Goal: Transaction & Acquisition: Purchase product/service

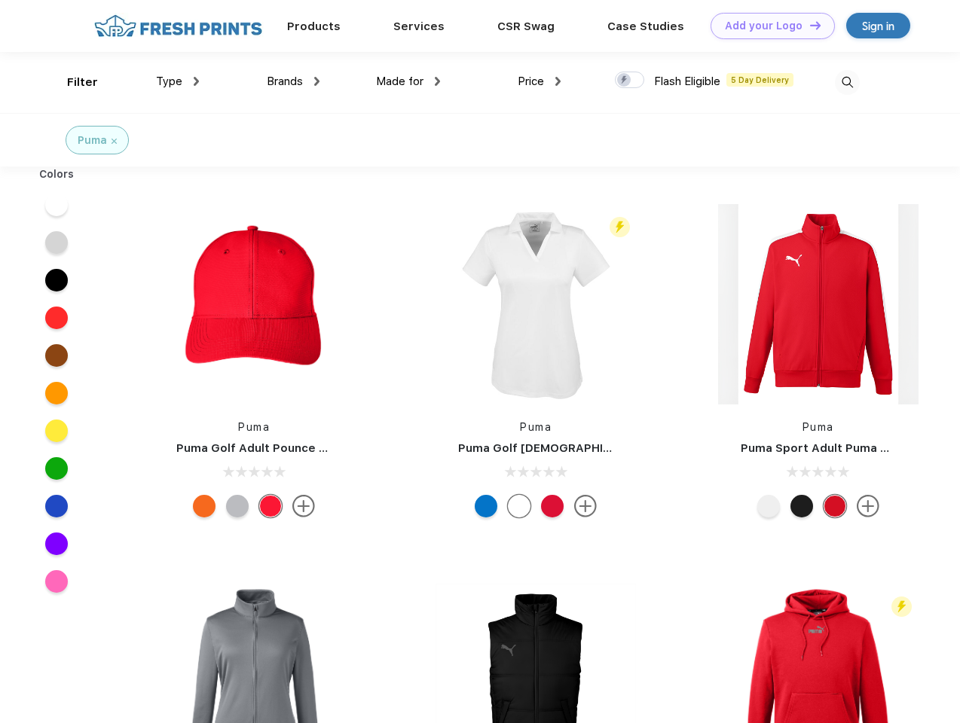
scroll to position [1, 0]
click at [767, 26] on link "Add your Logo Design Tool" at bounding box center [772, 26] width 124 height 26
click at [0, 0] on div "Design Tool" at bounding box center [0, 0] width 0 height 0
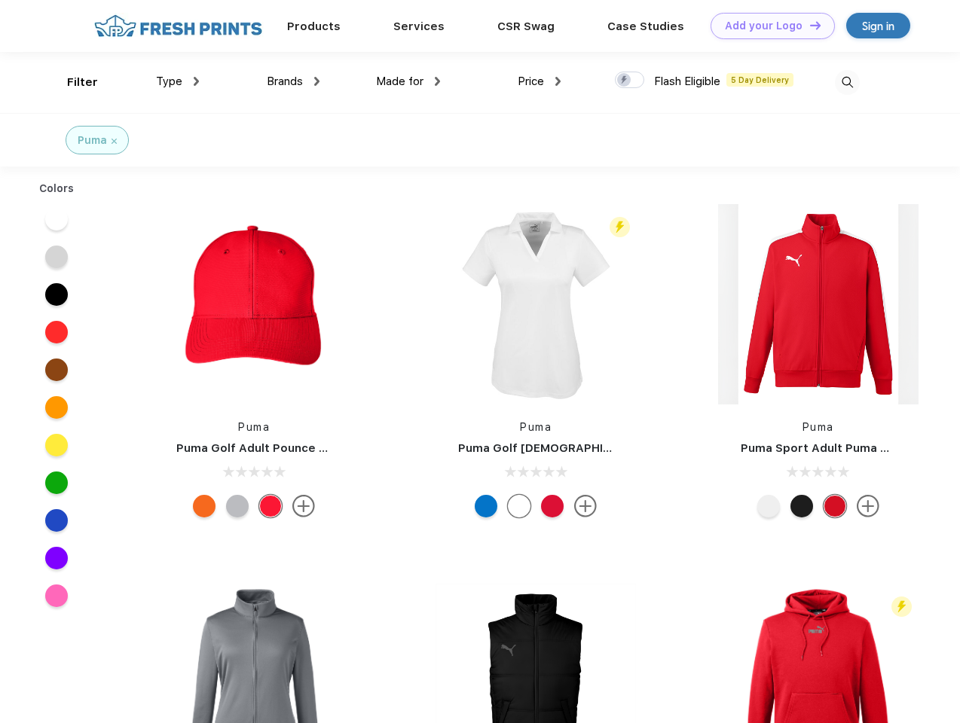
click at [808, 25] on link "Add your Logo Design Tool" at bounding box center [772, 26] width 124 height 26
click at [72, 82] on div "Filter" at bounding box center [82, 82] width 31 height 17
click at [178, 81] on span "Type" at bounding box center [169, 82] width 26 height 14
click at [293, 81] on span "Brands" at bounding box center [285, 82] width 36 height 14
click at [408, 81] on span "Made for" at bounding box center [399, 82] width 47 height 14
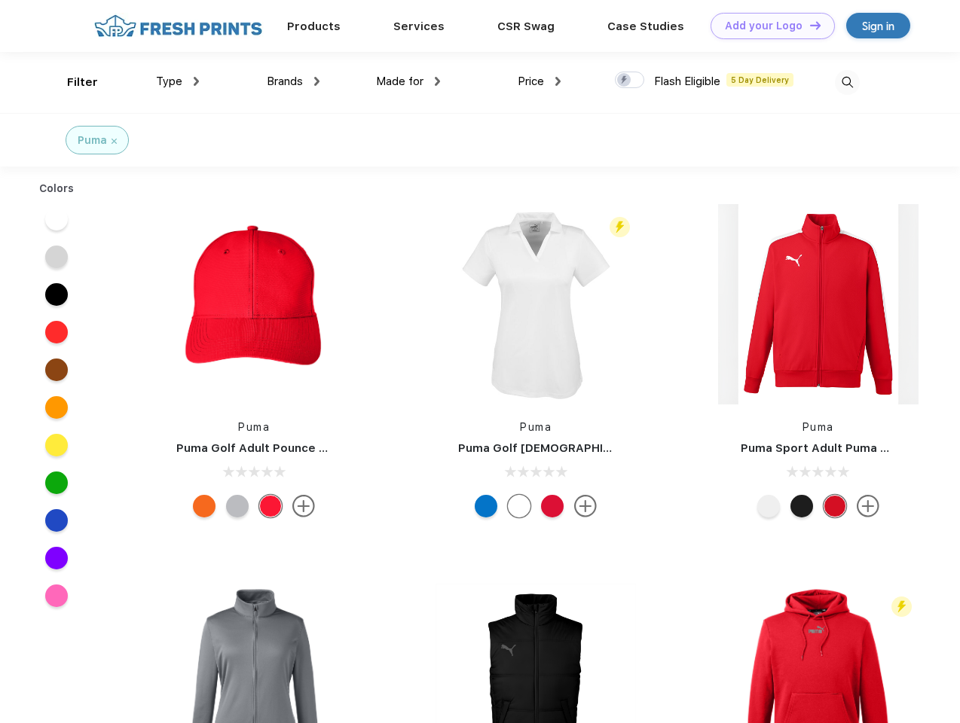
click at [539, 81] on span "Price" at bounding box center [530, 82] width 26 height 14
click at [630, 81] on div at bounding box center [629, 80] width 29 height 17
click at [624, 81] on input "checkbox" at bounding box center [620, 76] width 10 height 10
click at [847, 82] on img at bounding box center [847, 82] width 25 height 25
